Goal: Find contact information: Find contact information

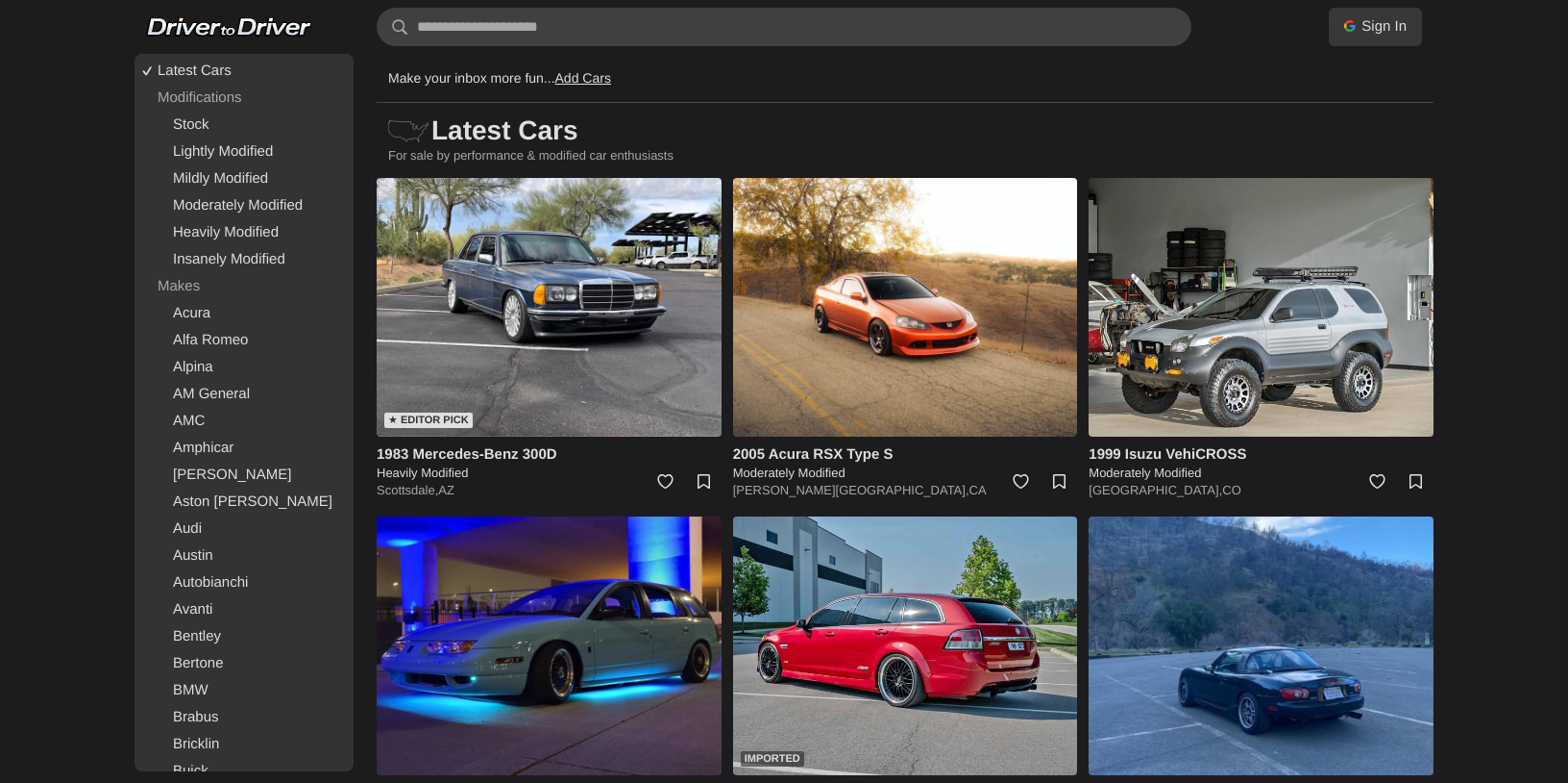
scroll to position [20408, 0]
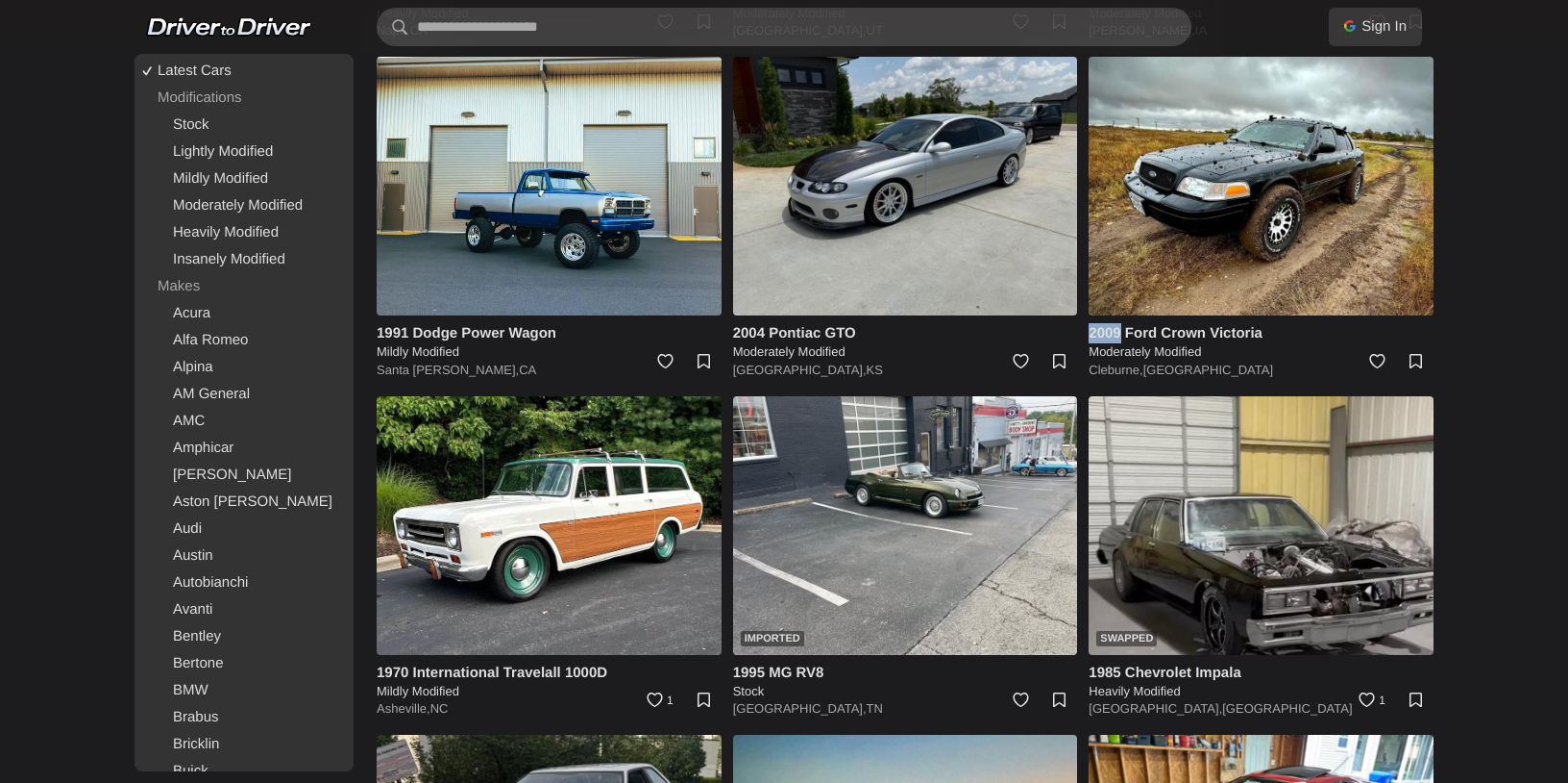
scroll to position [20478, 0]
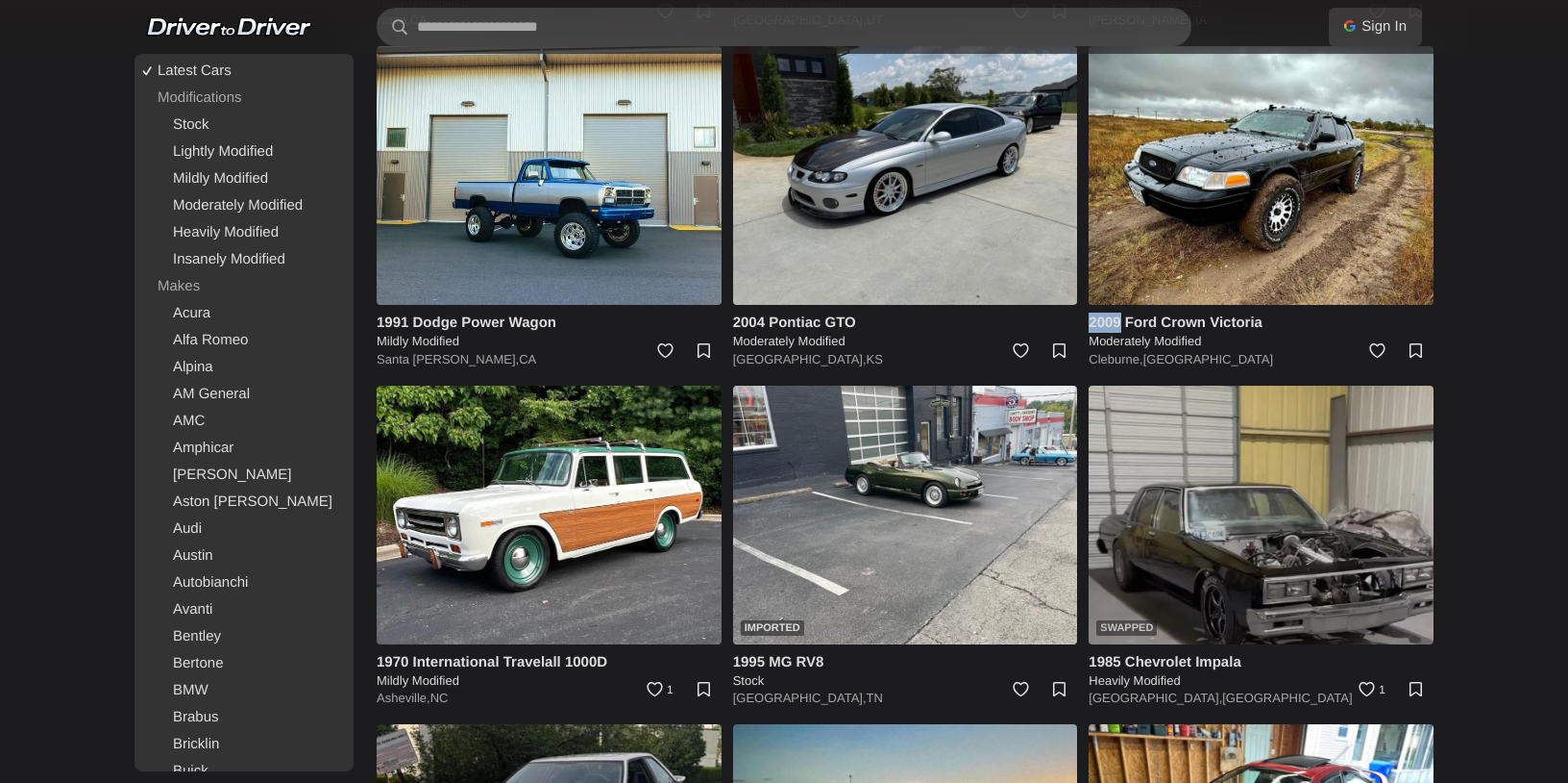
click at [1293, 391] on img at bounding box center [1261, 515] width 345 height 259
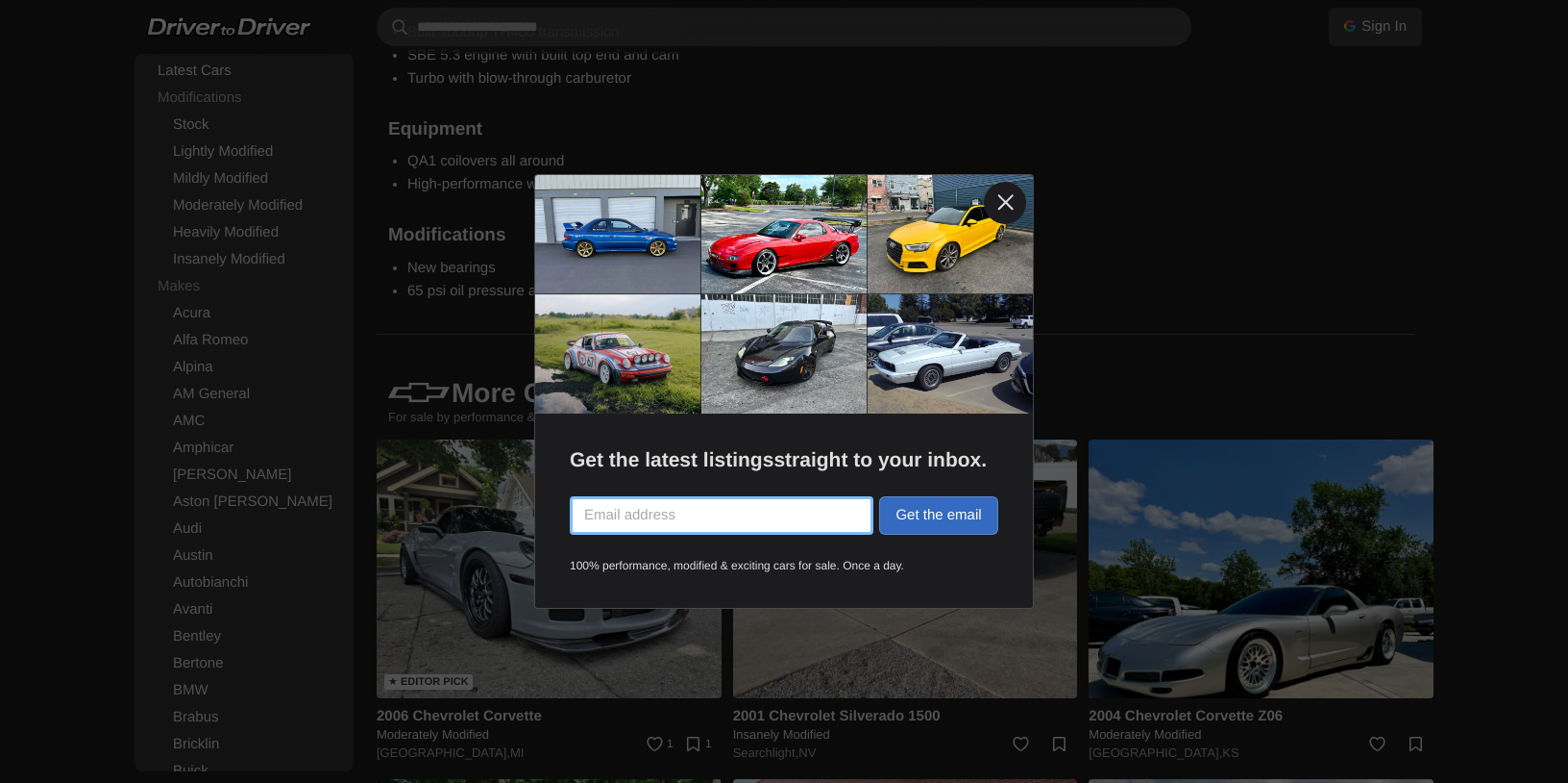
scroll to position [2689, 0]
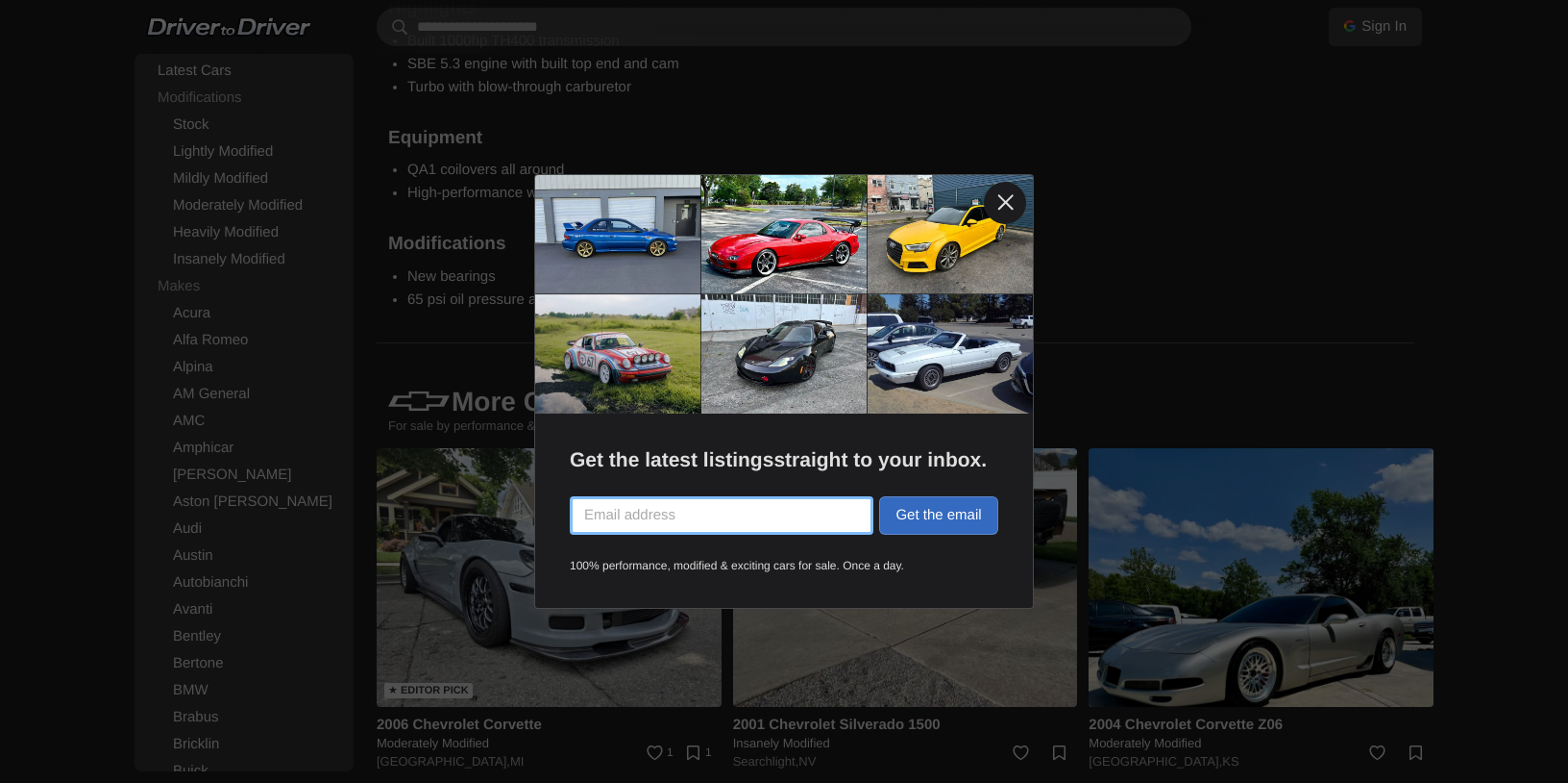
click at [1006, 198] on link at bounding box center [1005, 204] width 43 height 43
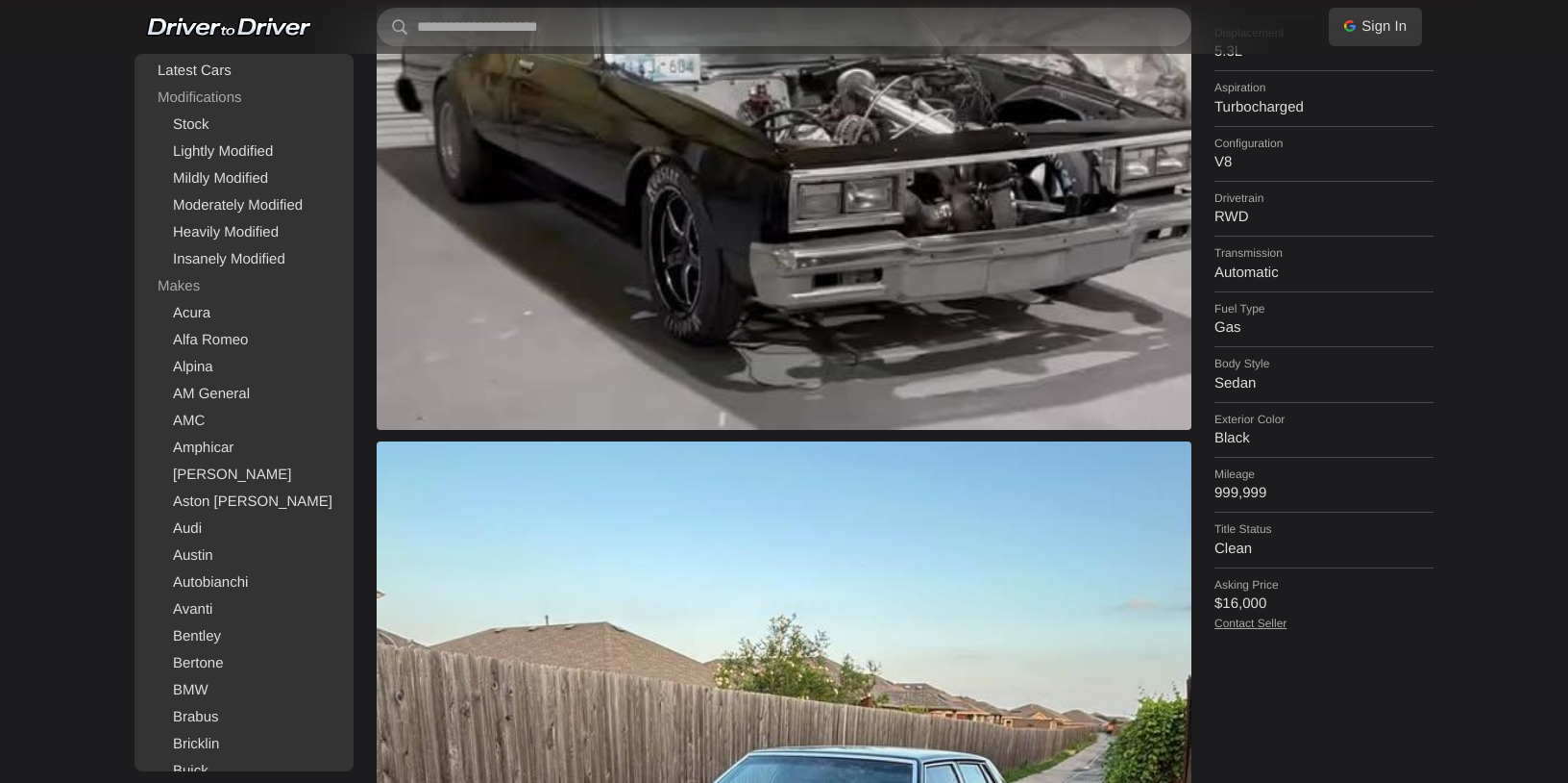
scroll to position [573, 0]
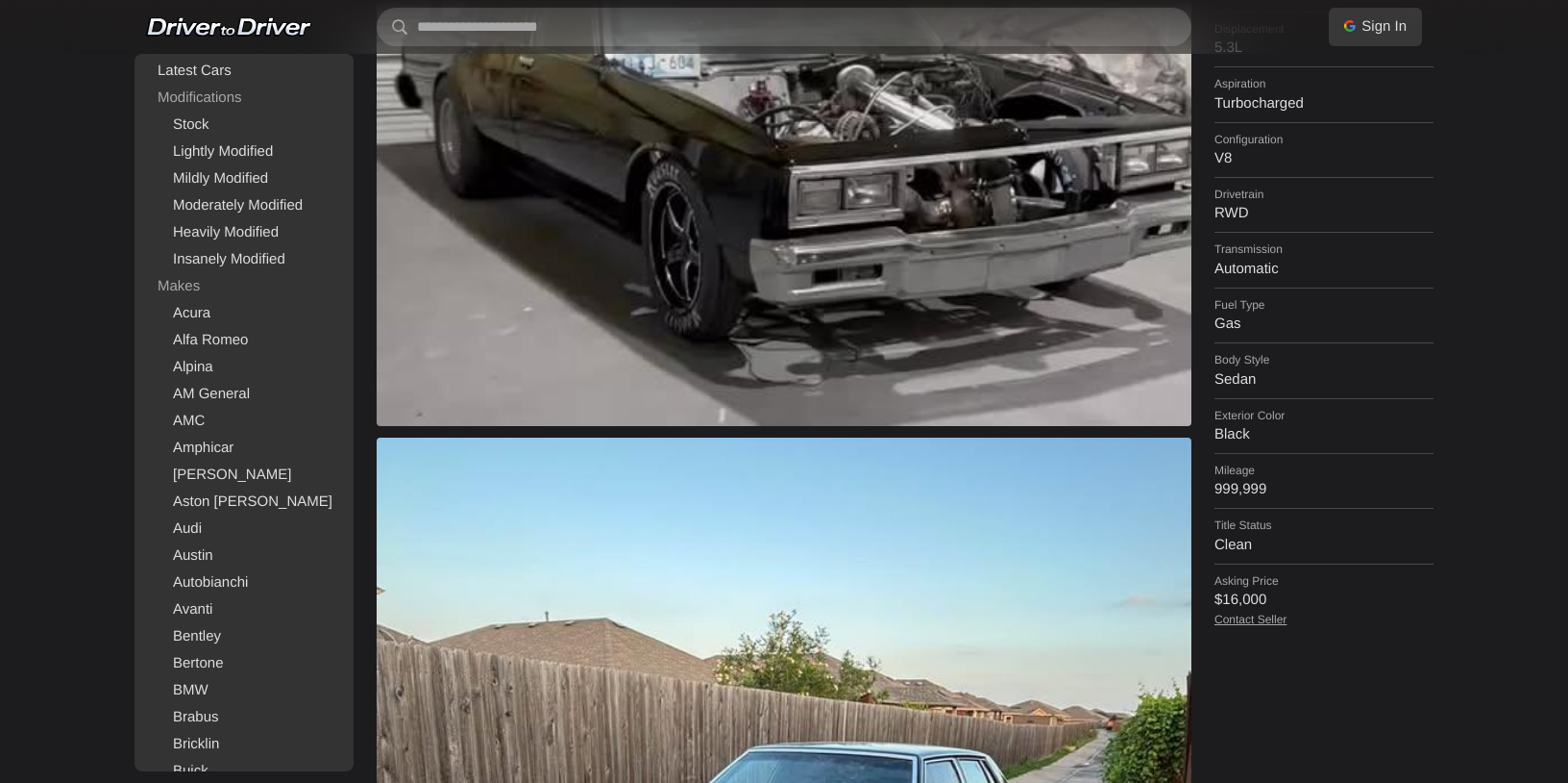
click at [1269, 612] on link "Contact Seller" at bounding box center [1250, 619] width 72 height 14
